Goal: Register for event/course

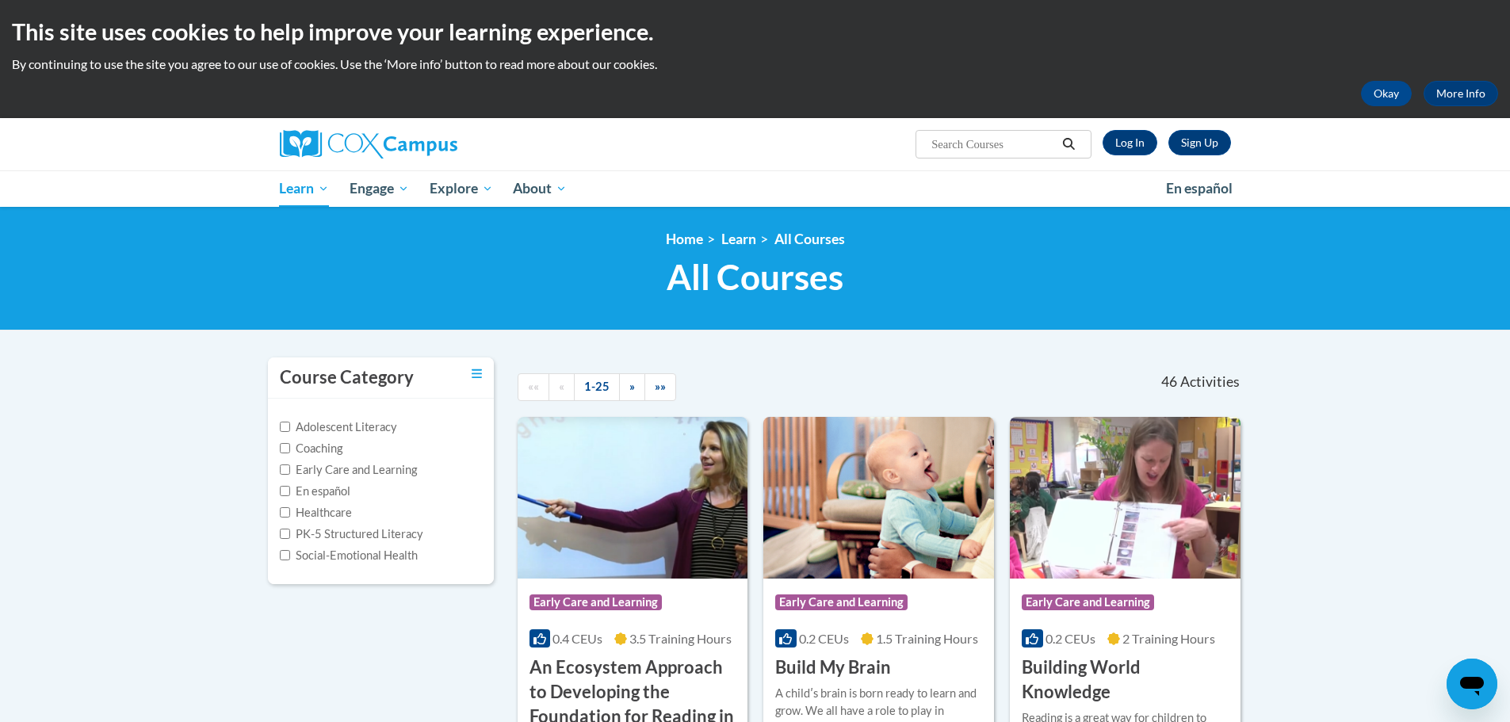
click at [952, 151] on input "Search..." at bounding box center [993, 144] width 127 height 19
type input "the power of language"
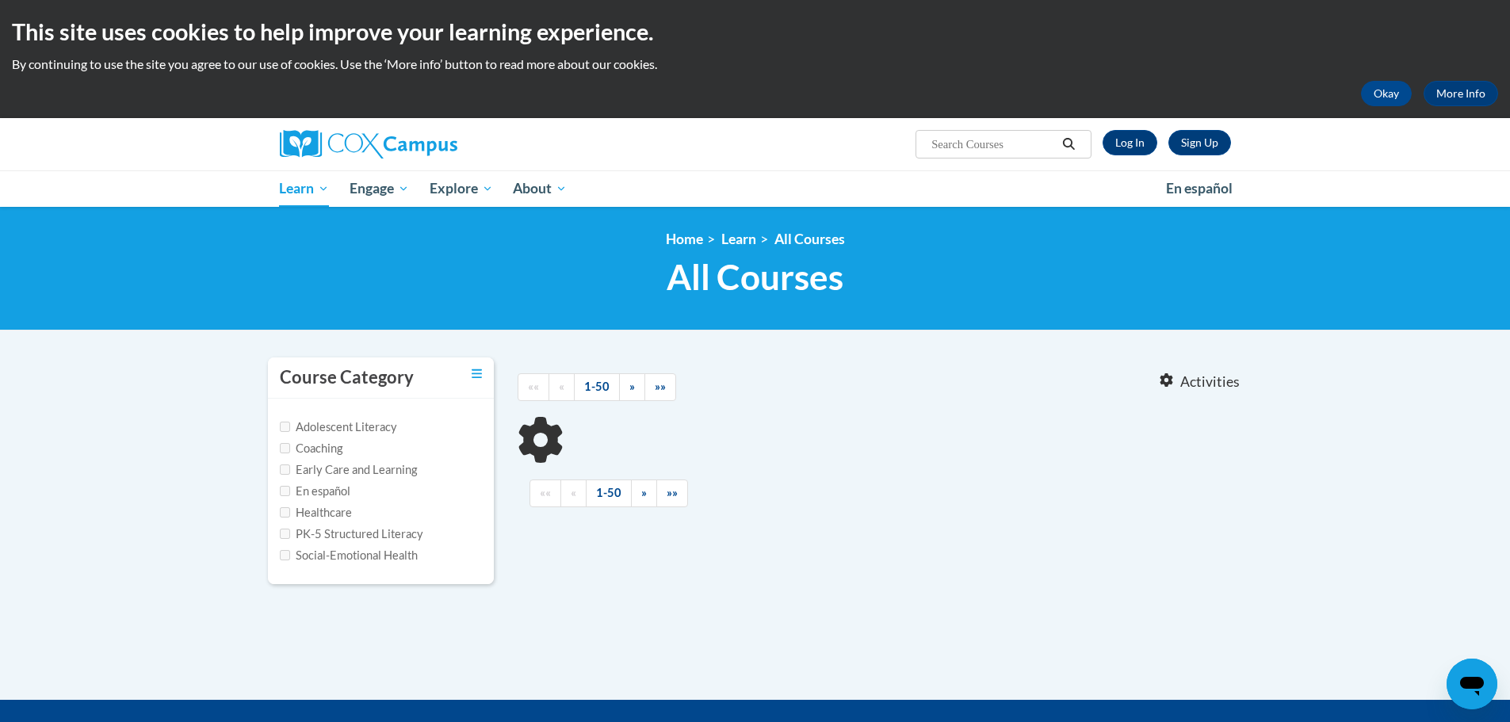
type input "the power of language"
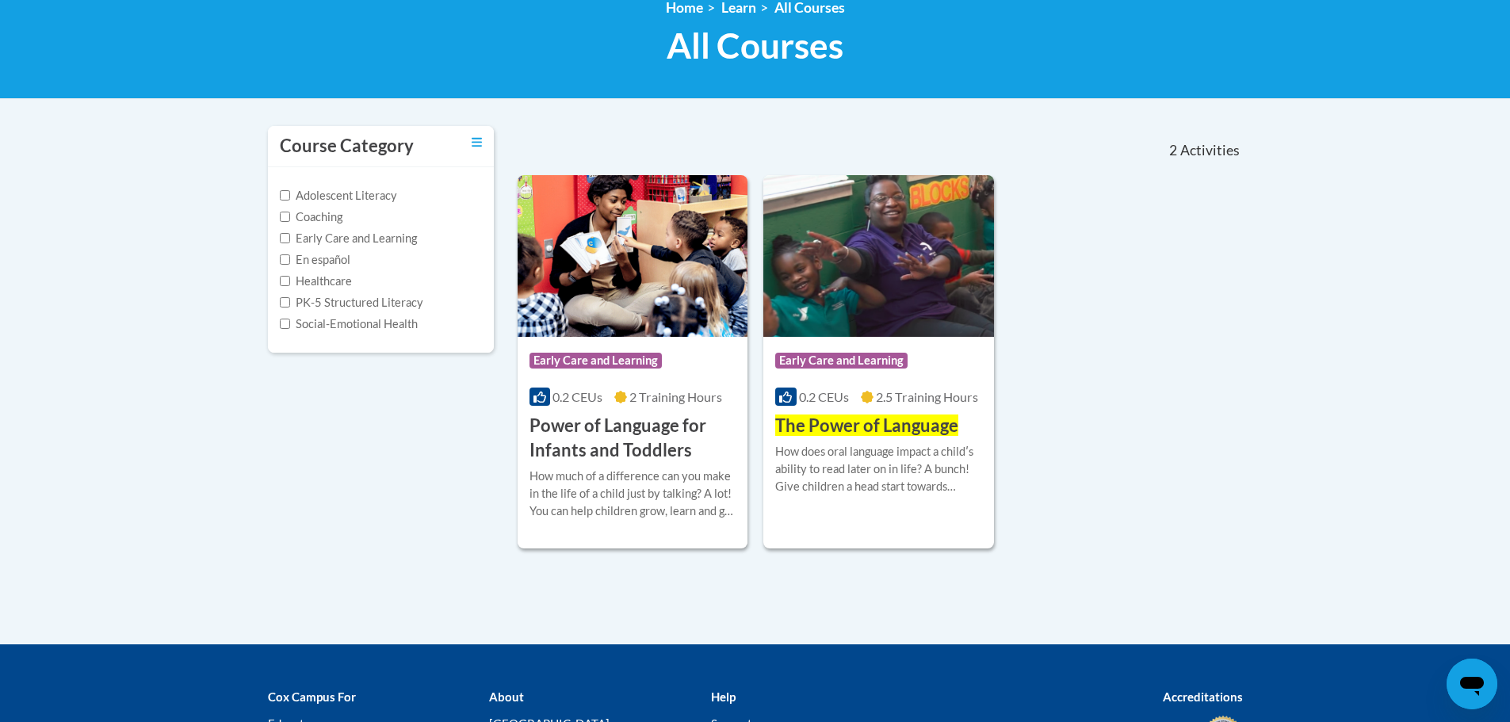
scroll to position [238, 0]
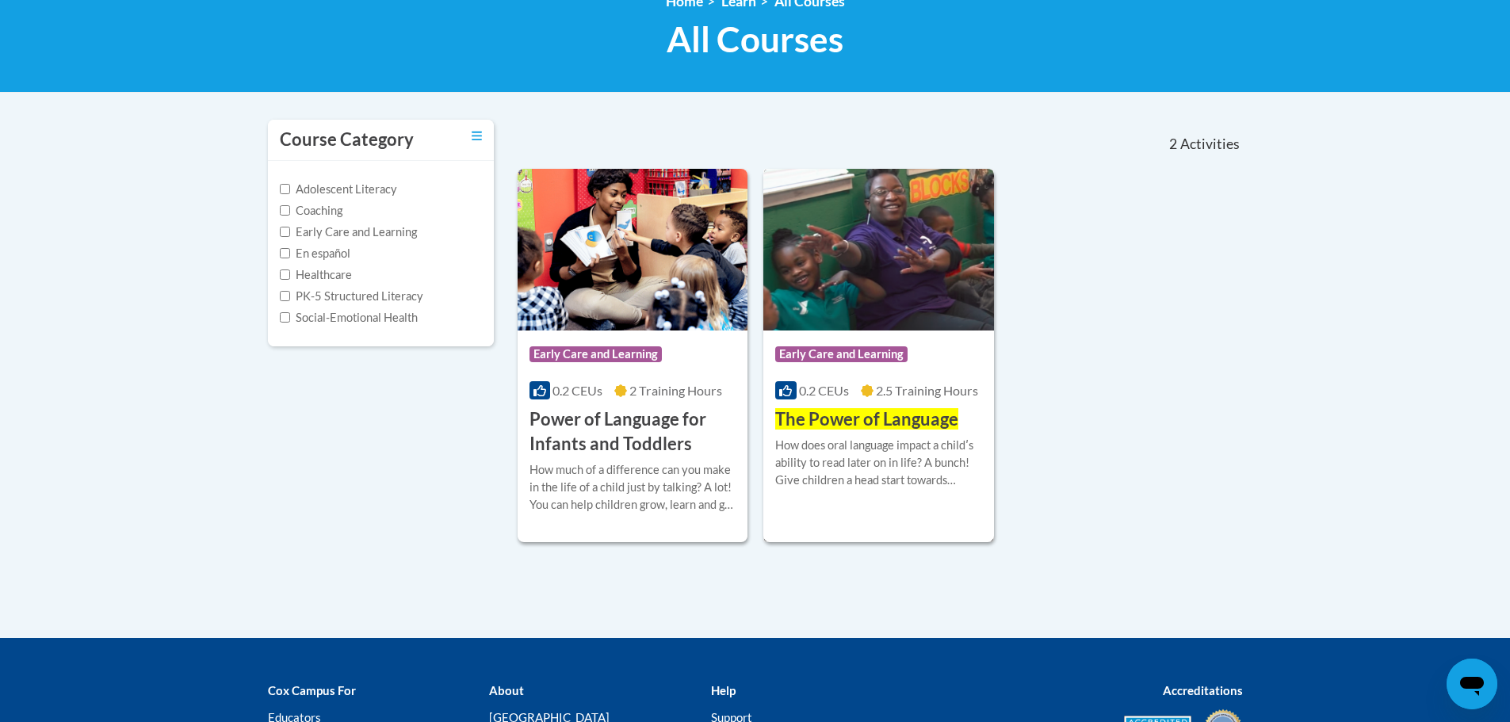
click at [827, 406] on div "Course Category: Early Care and Learning 0.2 CEUs 2.5 Training Hours COURSE The…" at bounding box center [878, 380] width 231 height 101
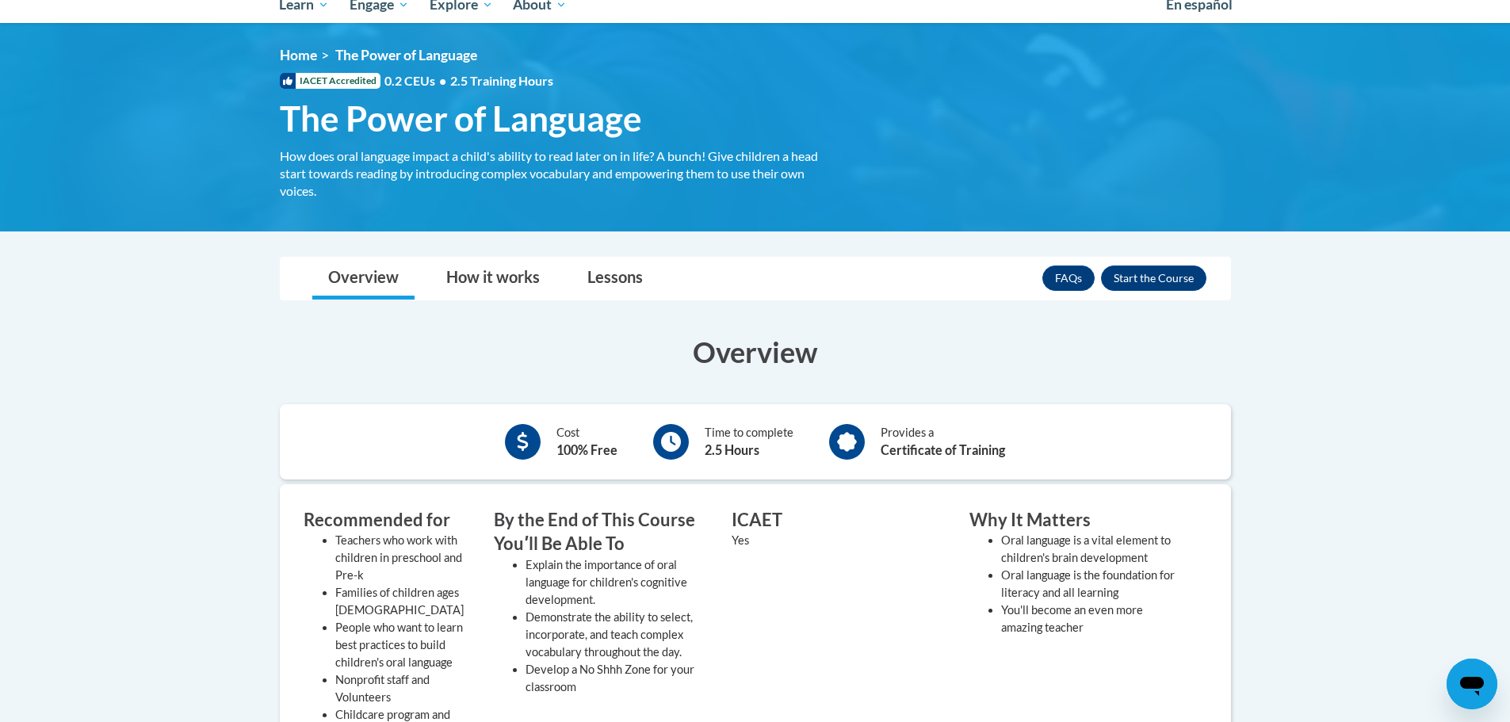
scroll to position [238, 0]
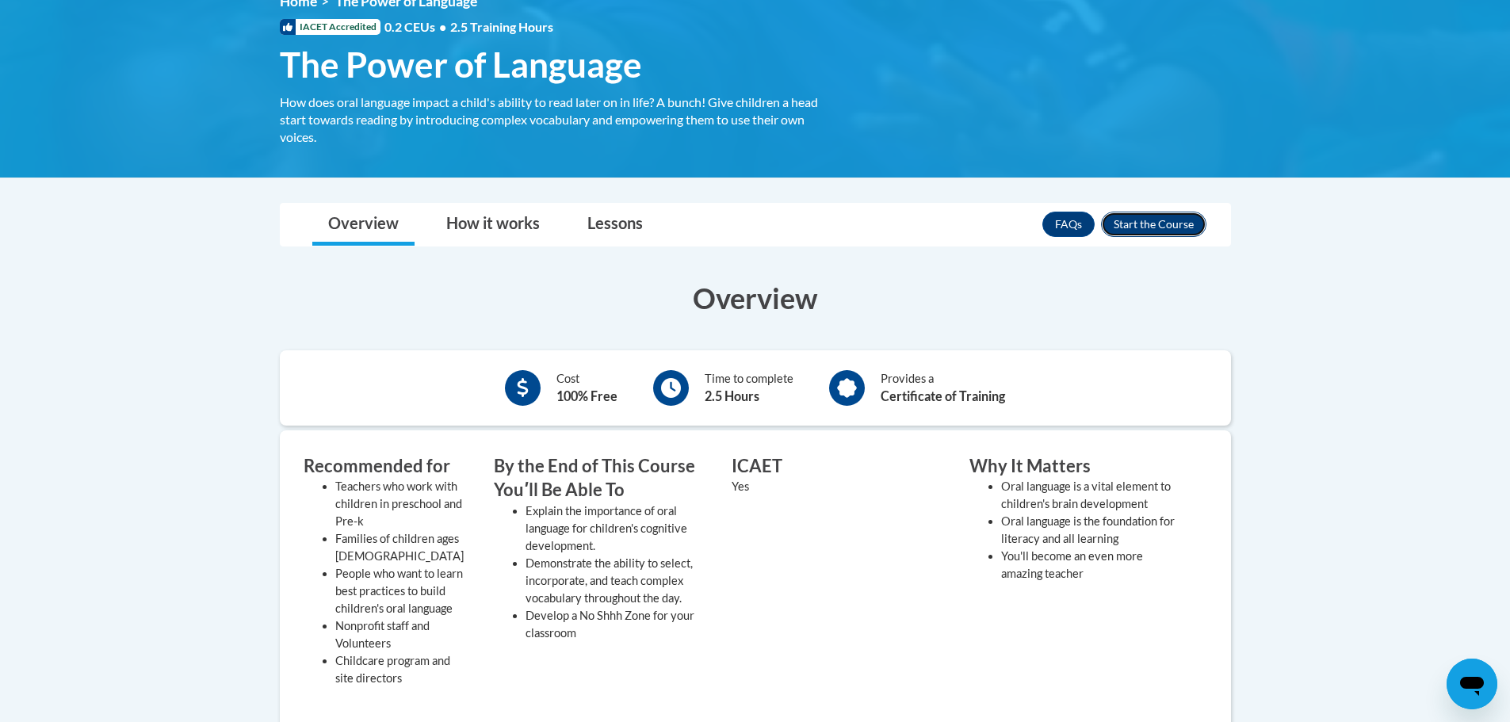
click at [1129, 220] on button "Enroll" at bounding box center [1153, 224] width 105 height 25
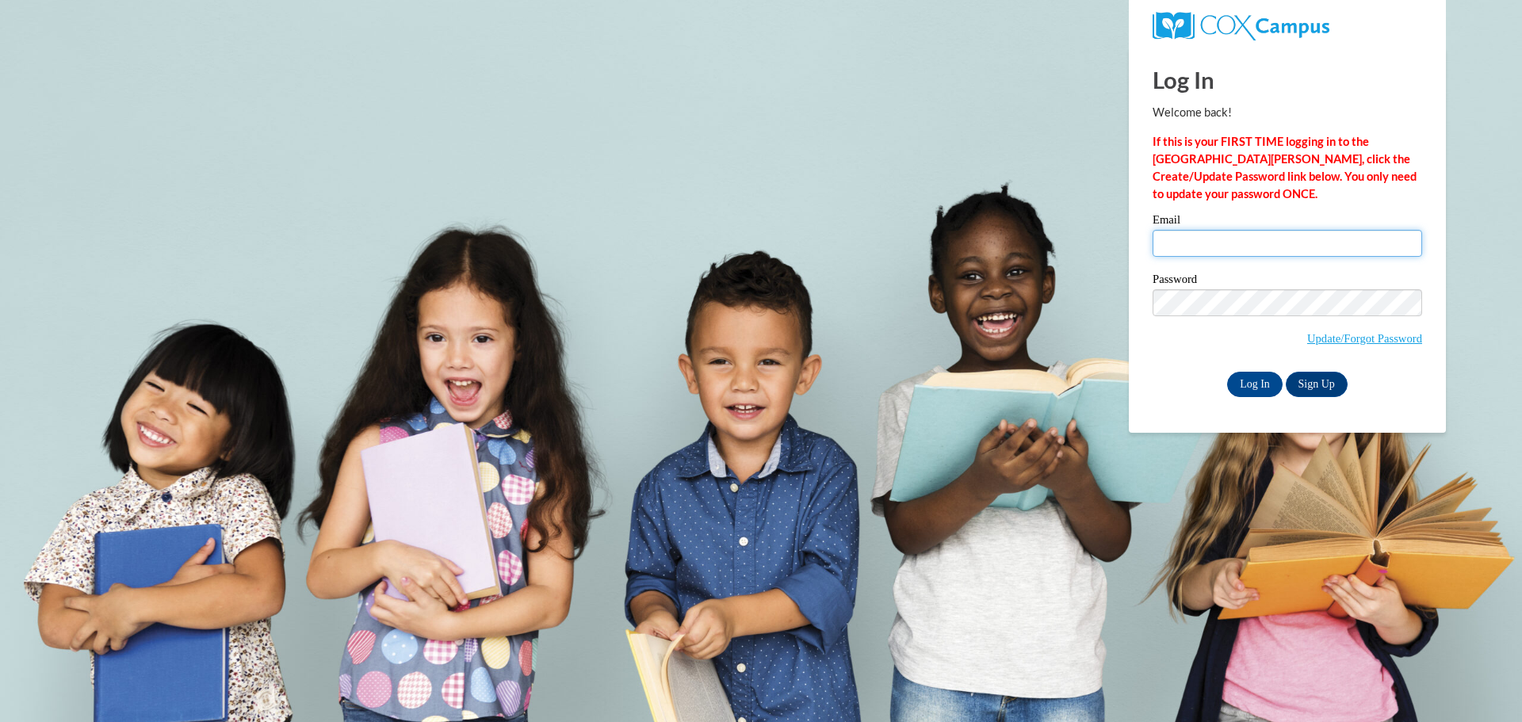
click at [1194, 234] on input "Email" at bounding box center [1286, 243] width 269 height 27
type input "sieara.arnett@whitko.org"
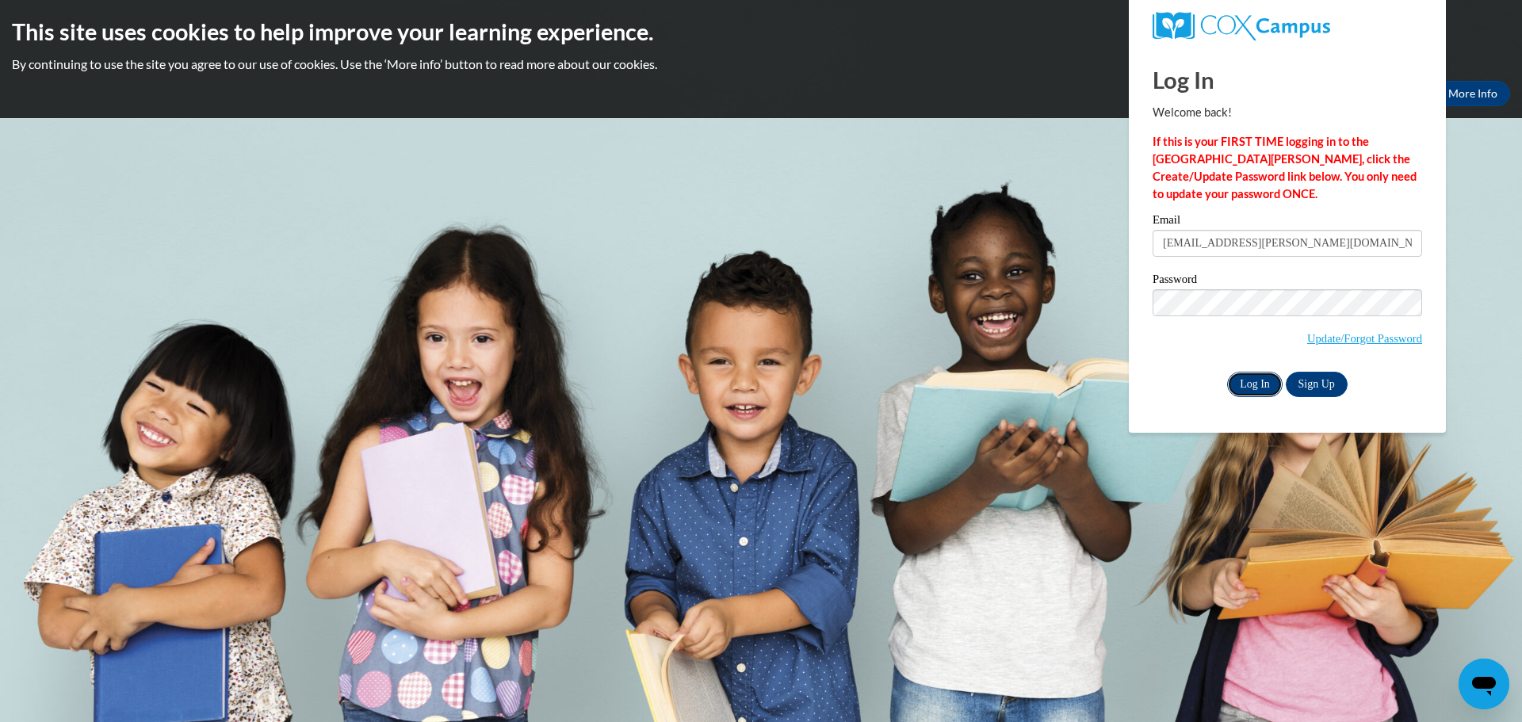
click at [1261, 381] on input "Log In" at bounding box center [1254, 384] width 55 height 25
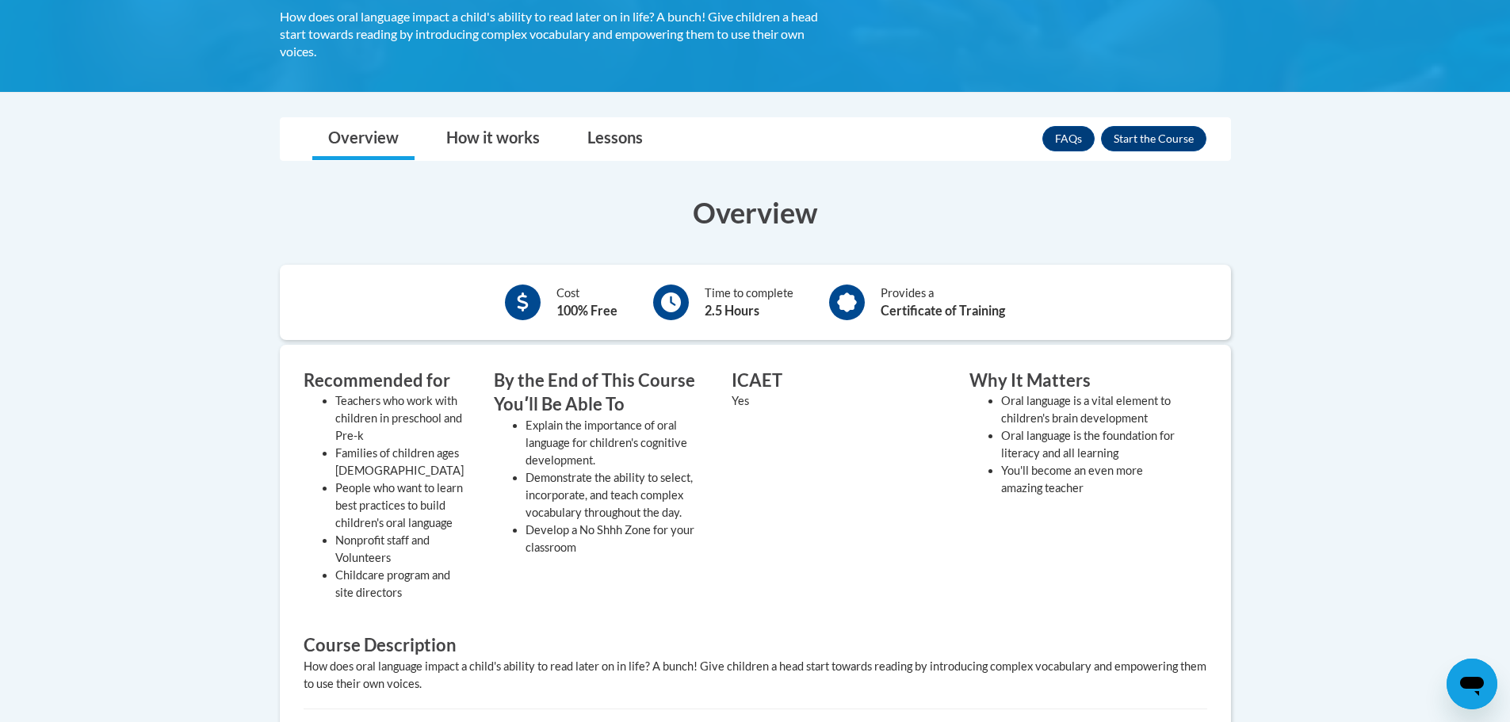
scroll to position [238, 0]
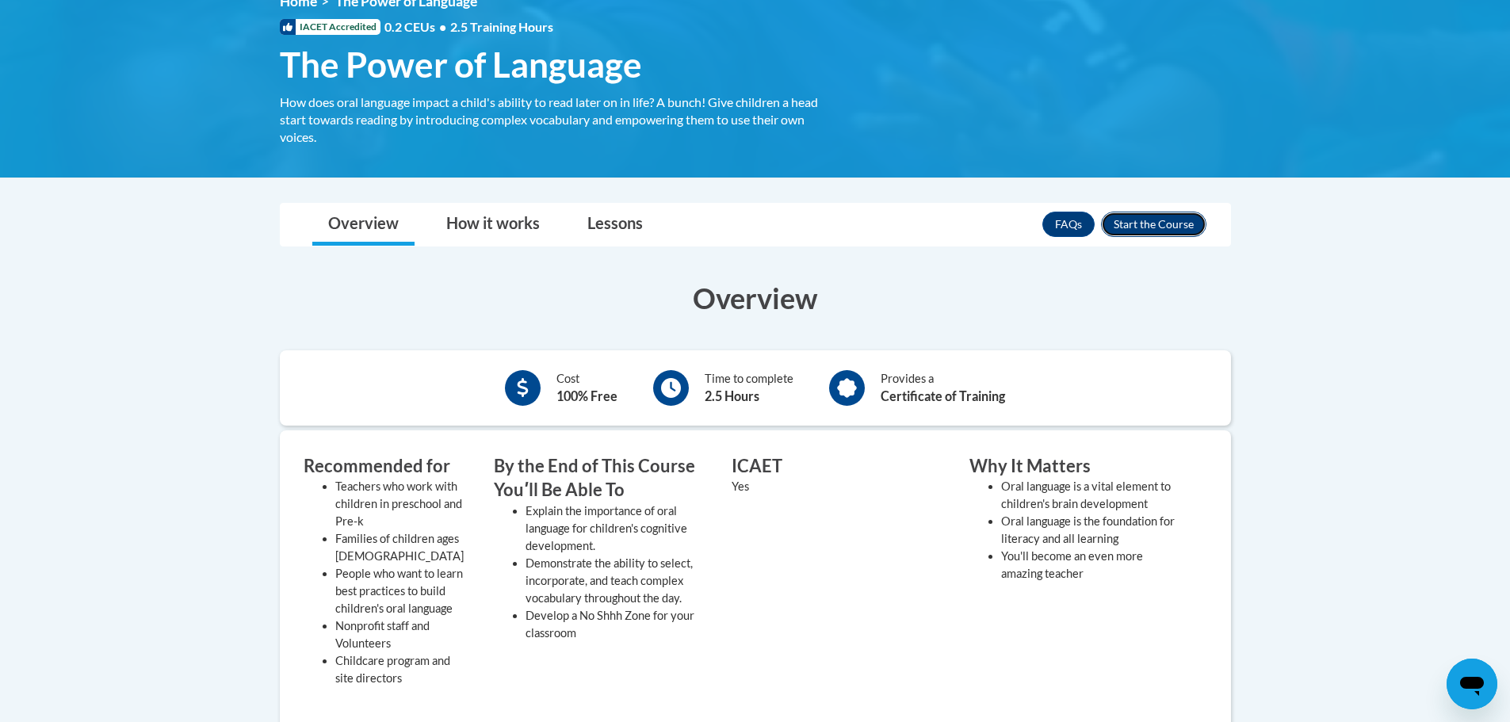
click at [1171, 232] on button "Enroll" at bounding box center [1153, 224] width 105 height 25
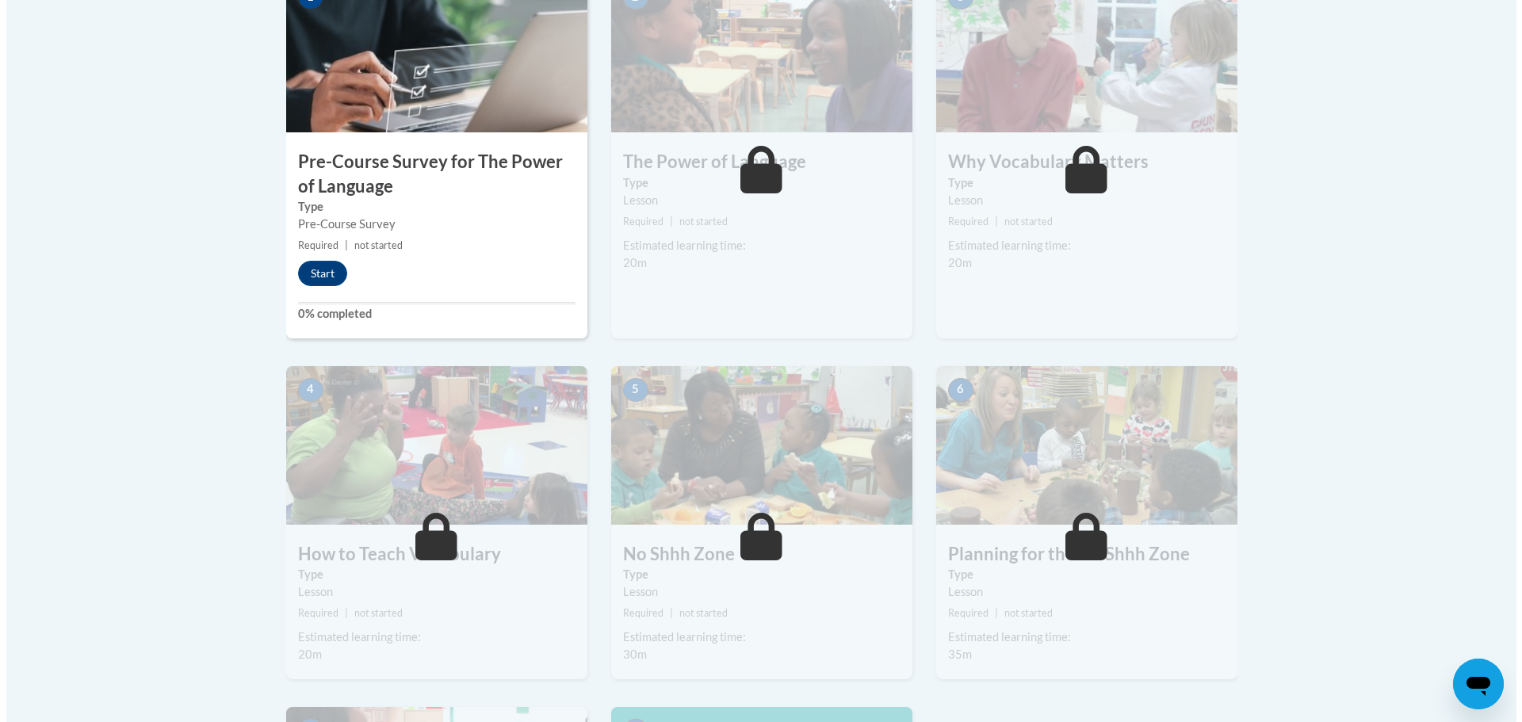
scroll to position [555, 0]
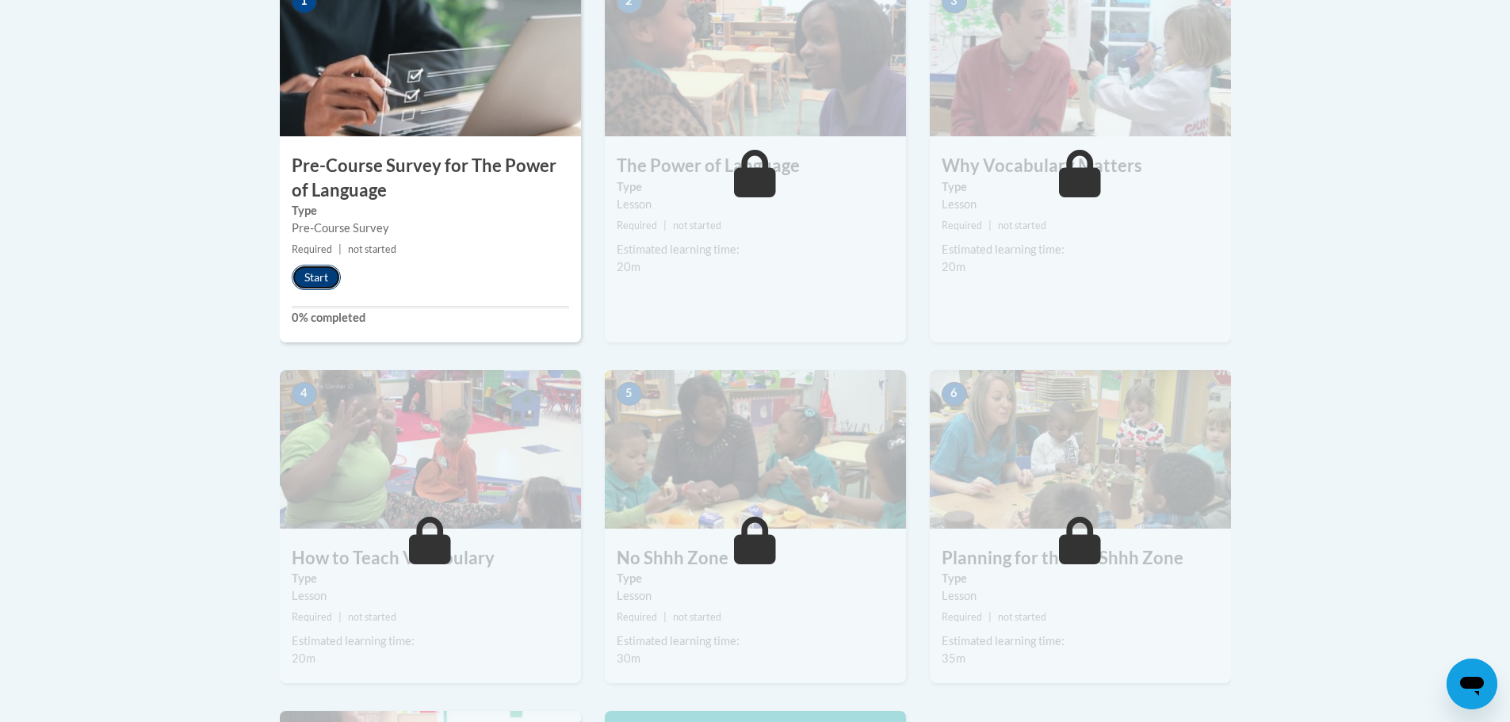
click at [316, 276] on button "Start" at bounding box center [316, 277] width 49 height 25
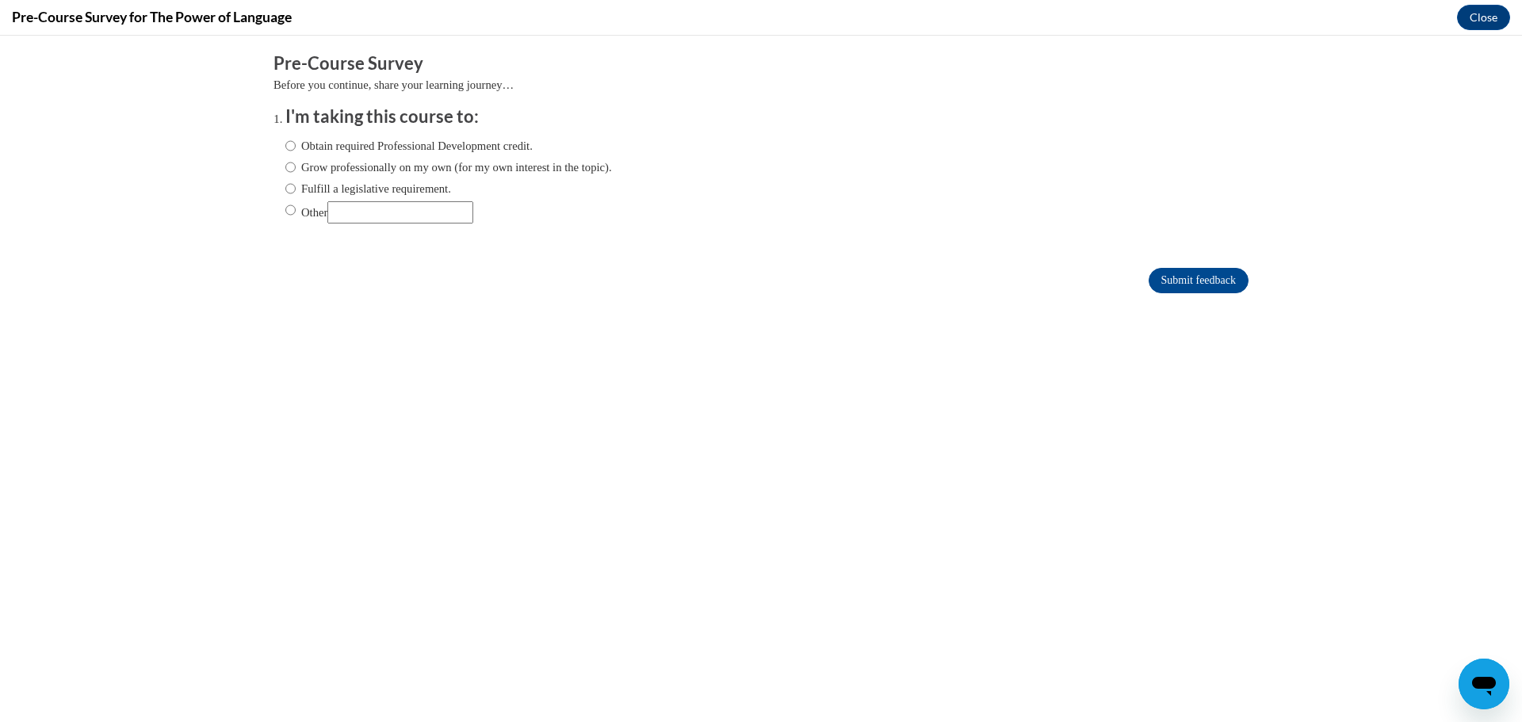
scroll to position [0, 0]
click at [355, 215] on input "Other" at bounding box center [400, 212] width 146 height 22
type input "College class"
click at [285, 211] on input "Other" at bounding box center [290, 209] width 10 height 17
radio input "true"
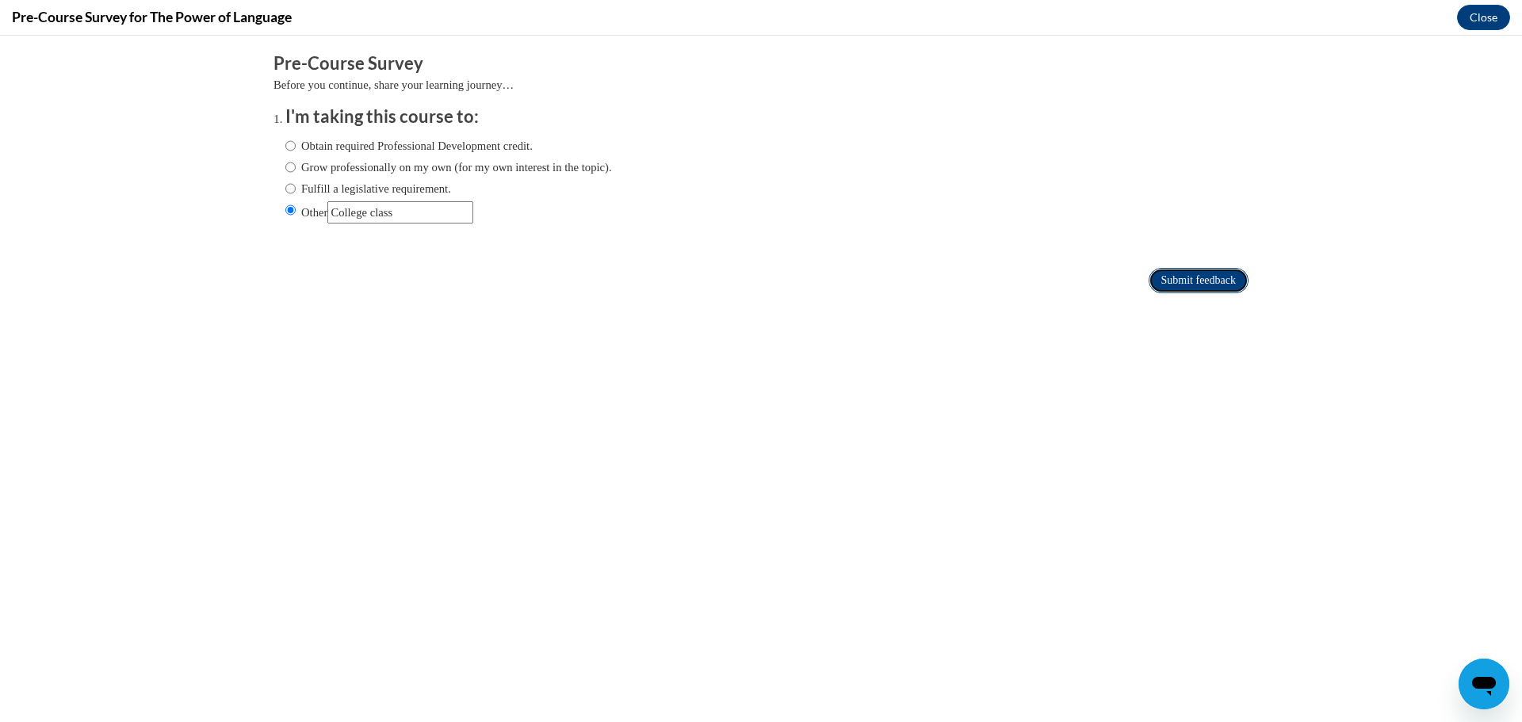
click at [1198, 285] on input "Submit feedback" at bounding box center [1198, 280] width 100 height 25
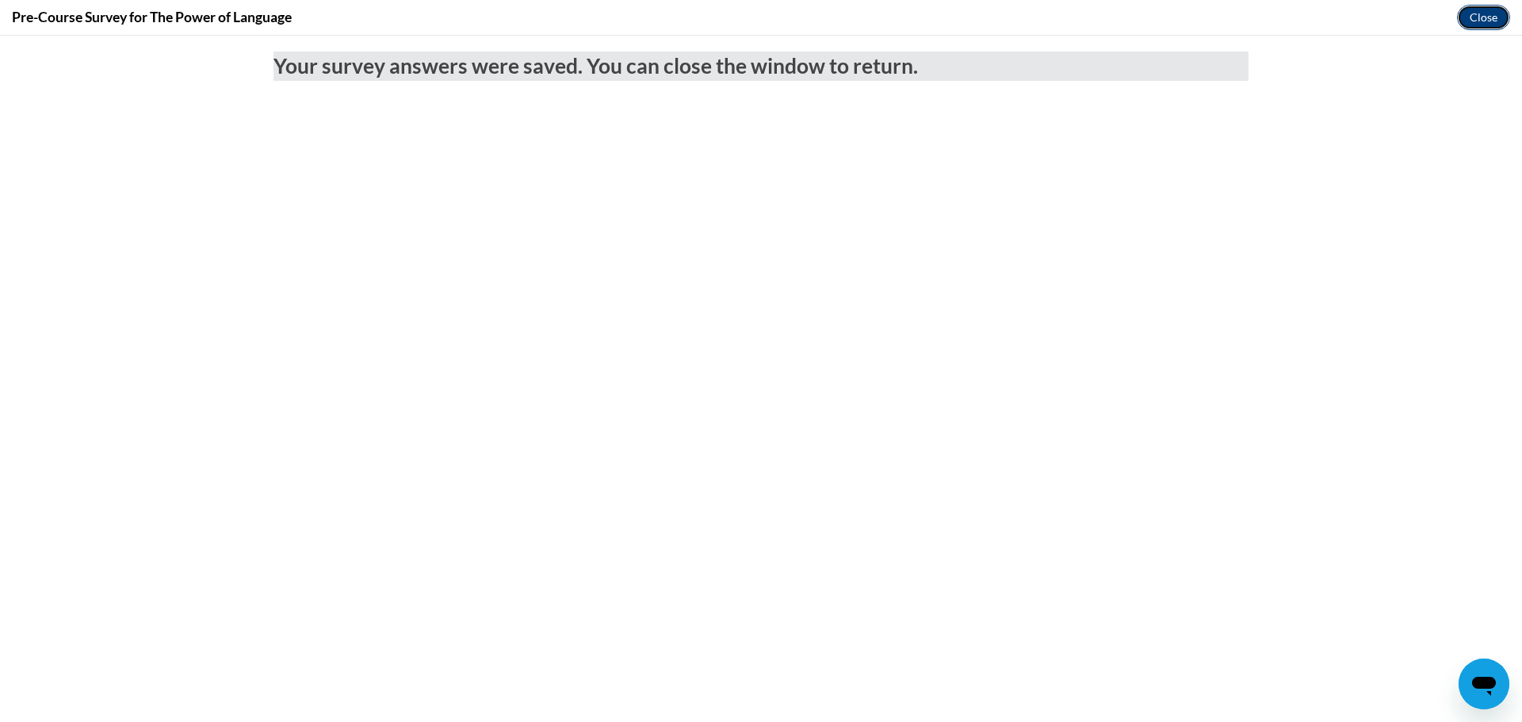
click at [1473, 13] on button "Close" at bounding box center [1483, 17] width 53 height 25
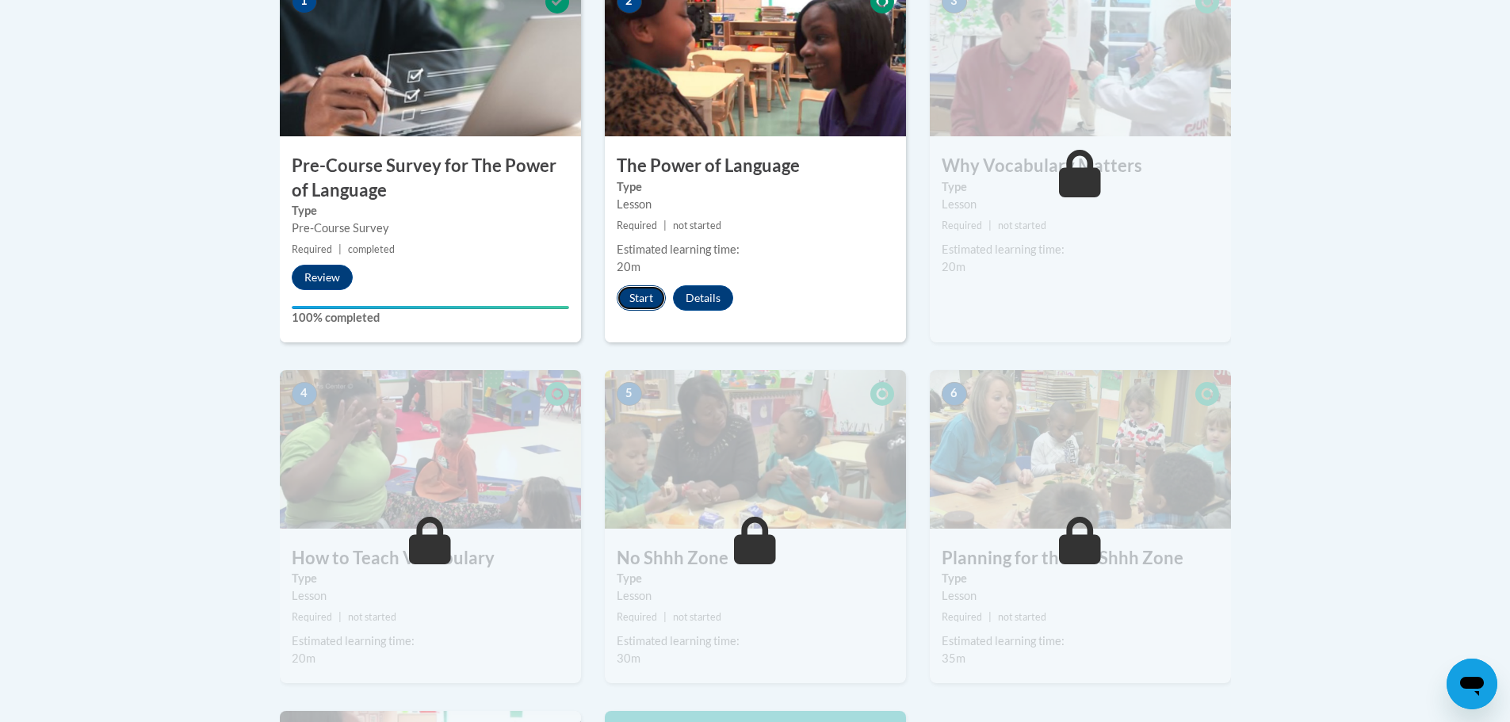
click at [644, 303] on button "Start" at bounding box center [641, 297] width 49 height 25
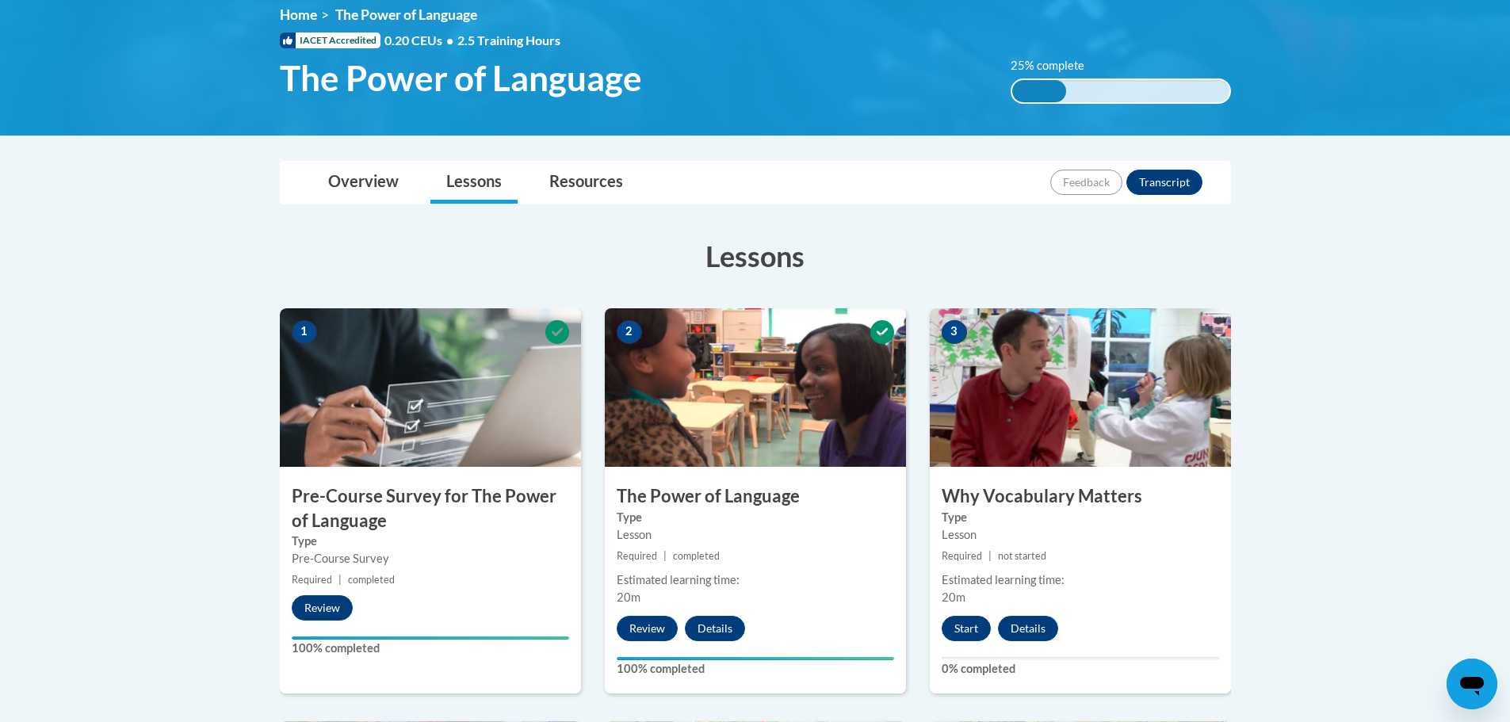
scroll to position [199, 0]
